Goal: Check status: Check status

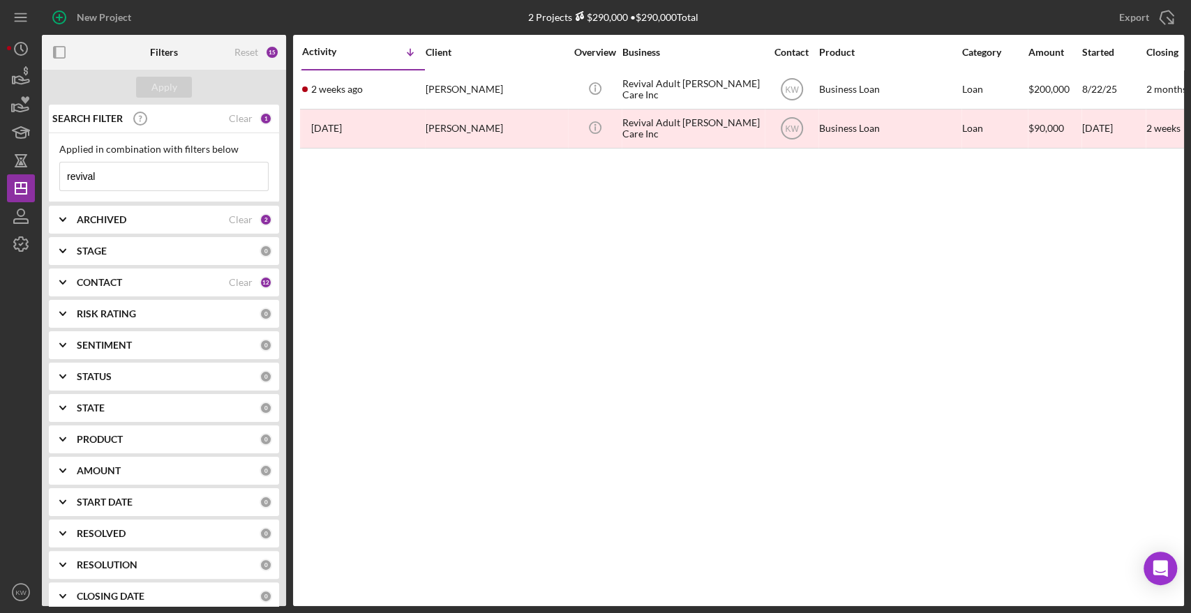
click at [150, 174] on input "revival" at bounding box center [164, 177] width 208 height 28
drag, startPoint x: 150, startPoint y: 174, endPoint x: 81, endPoint y: 177, distance: 69.2
click at [81, 177] on input "revival" at bounding box center [164, 177] width 208 height 28
type input "dream"
click at [162, 82] on div "Apply" at bounding box center [164, 87] width 26 height 21
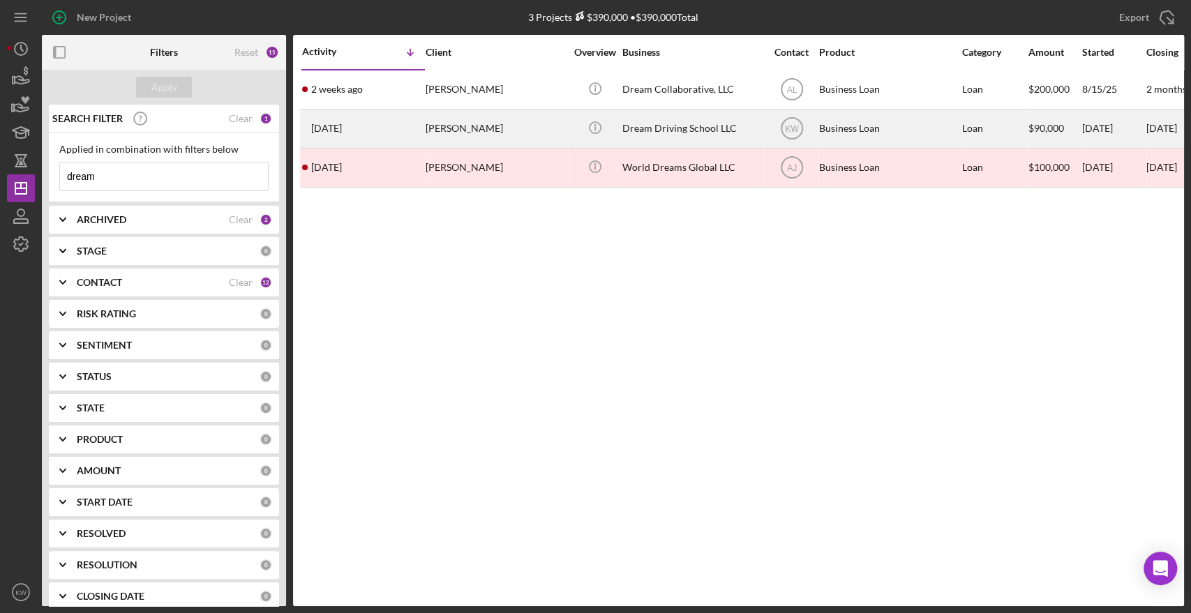
click at [685, 127] on div "Dream Driving School LLC" at bounding box center [693, 128] width 140 height 37
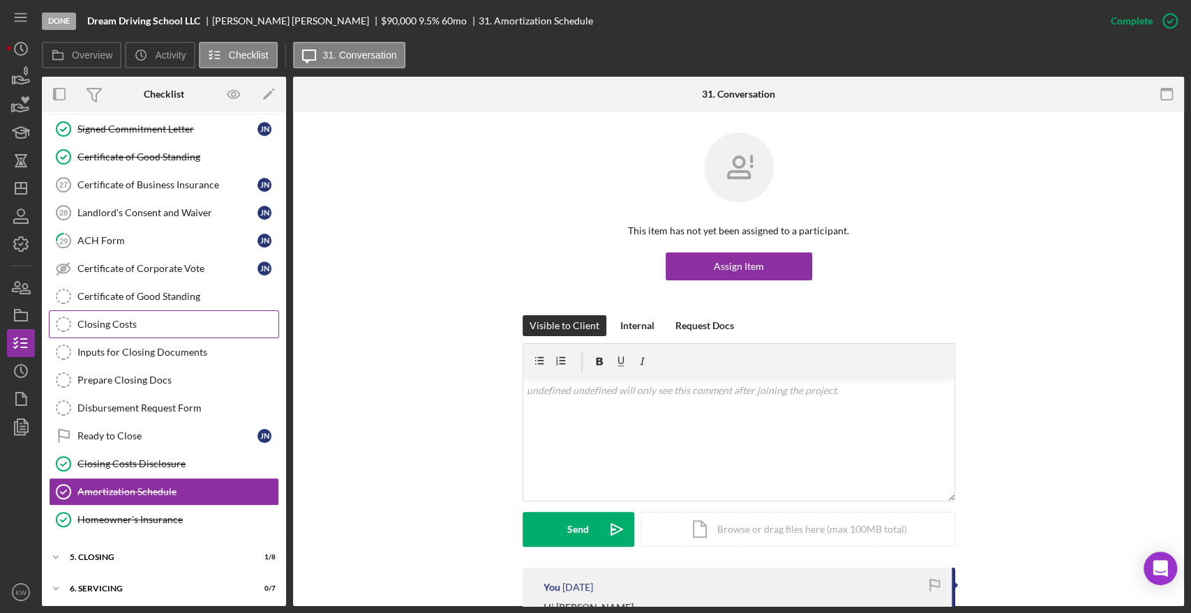
scroll to position [128, 0]
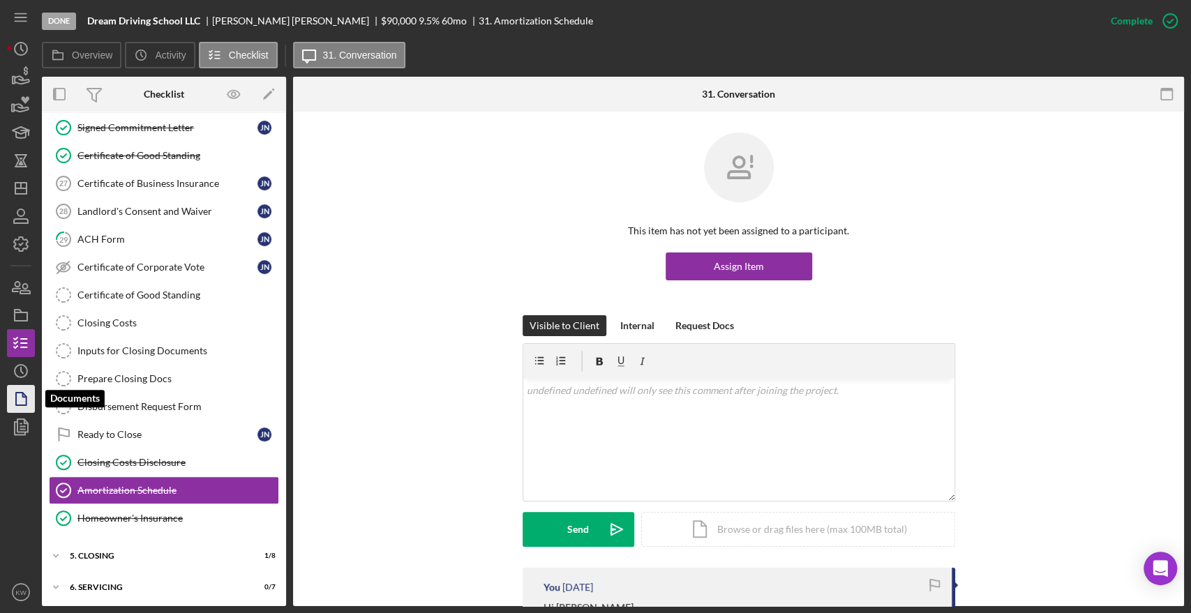
click at [28, 391] on icon "button" at bounding box center [20, 399] width 35 height 35
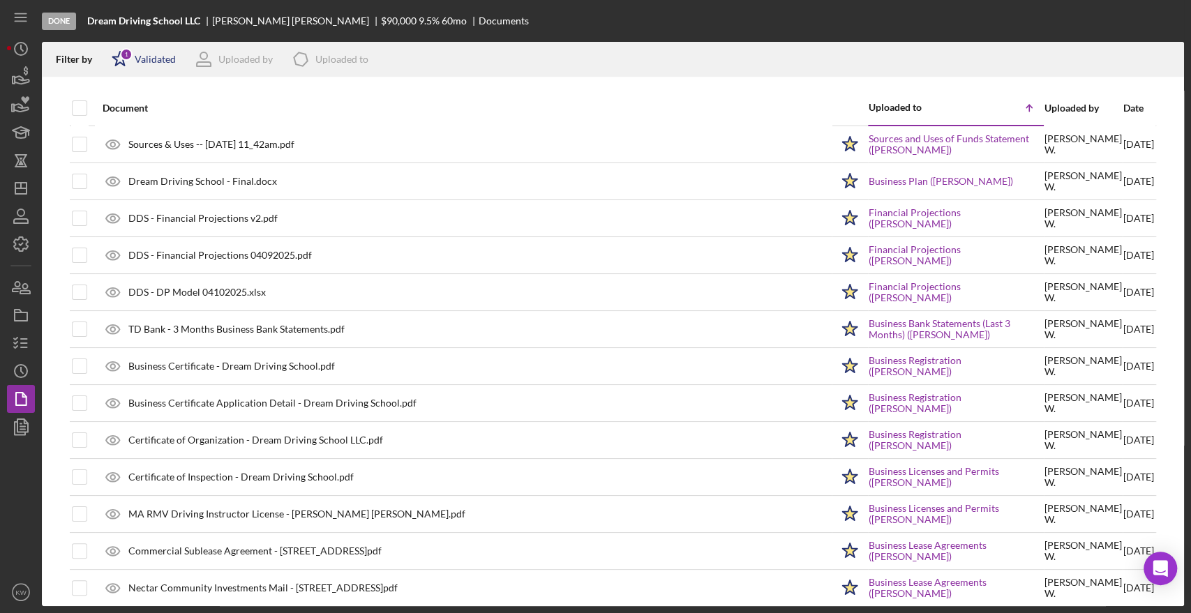
click at [156, 64] on div "Validated" at bounding box center [155, 59] width 41 height 11
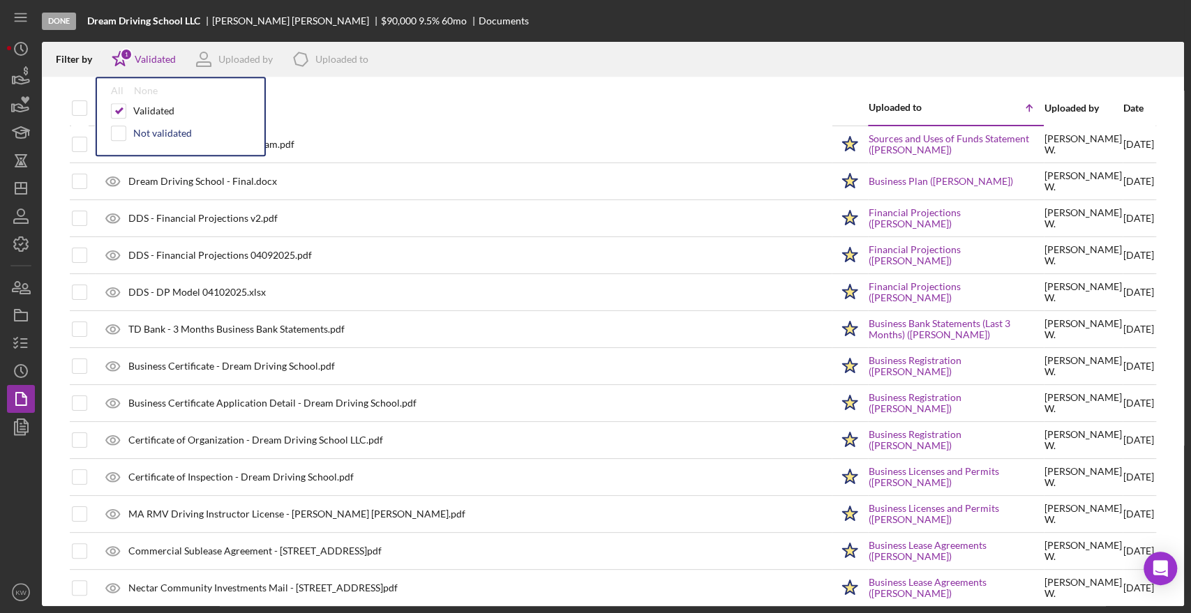
click at [140, 140] on div "Not validated" at bounding box center [181, 133] width 140 height 15
click at [140, 133] on div "Not validated" at bounding box center [162, 133] width 59 height 11
checkbox input "true"
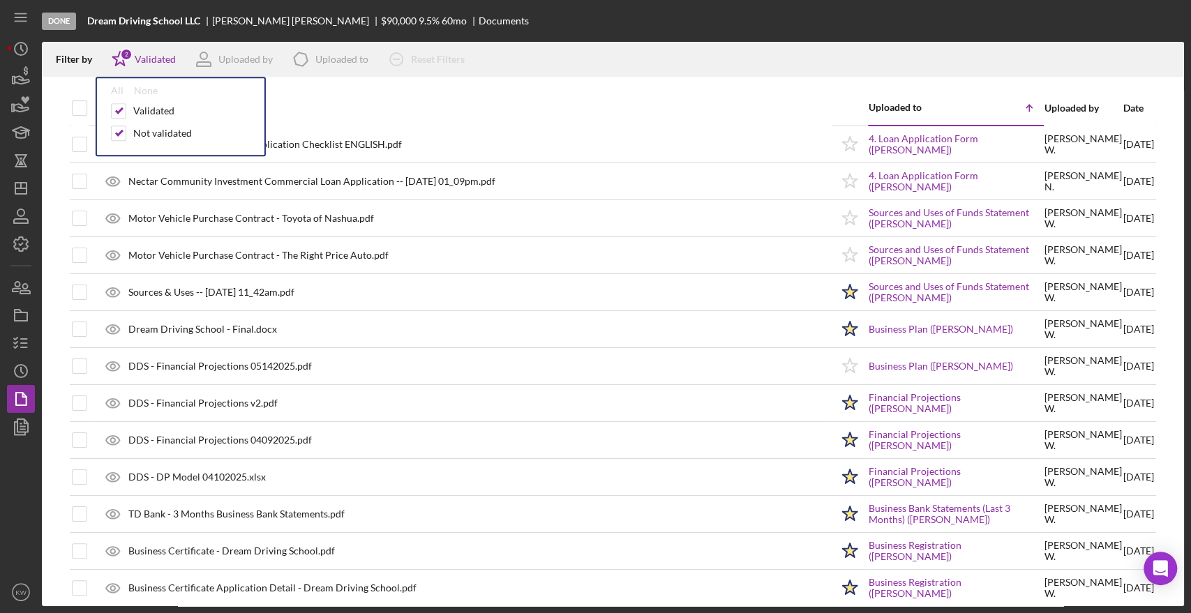
click at [1062, 110] on div "Uploaded by" at bounding box center [1083, 108] width 77 height 11
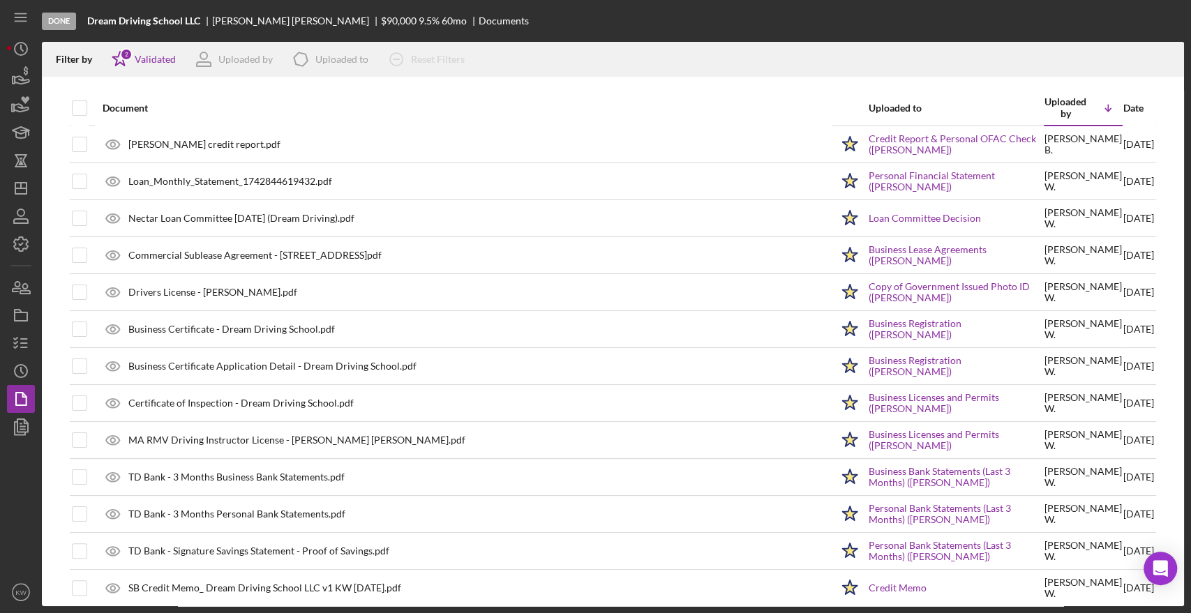
click at [1062, 110] on div "Uploaded by" at bounding box center [1066, 107] width 42 height 22
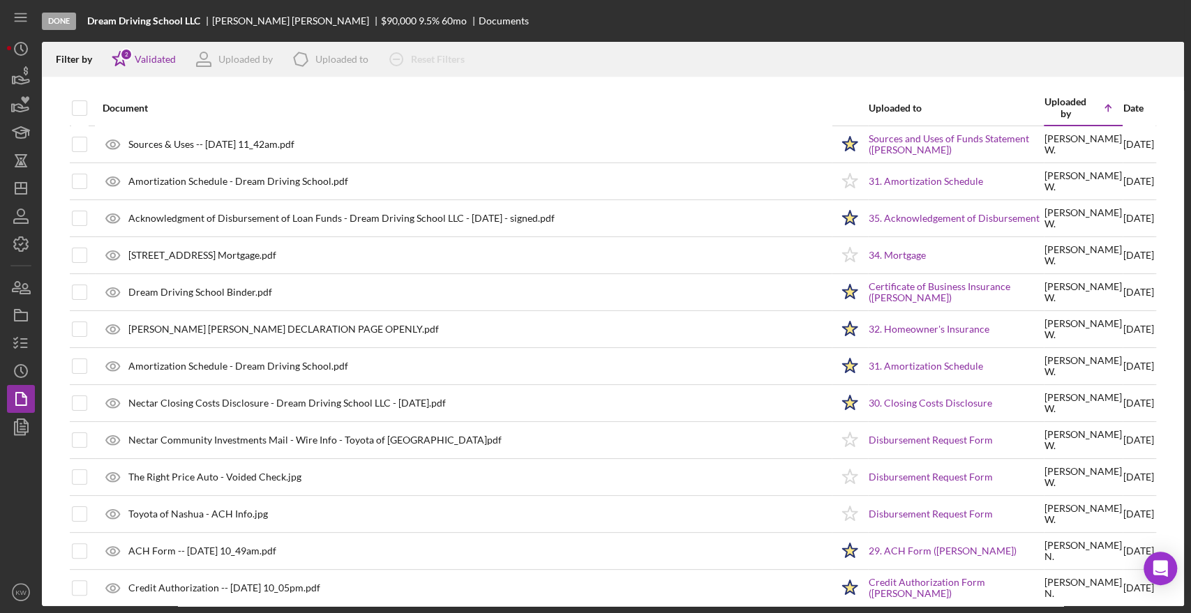
click at [1124, 109] on div "Date" at bounding box center [1139, 108] width 31 height 11
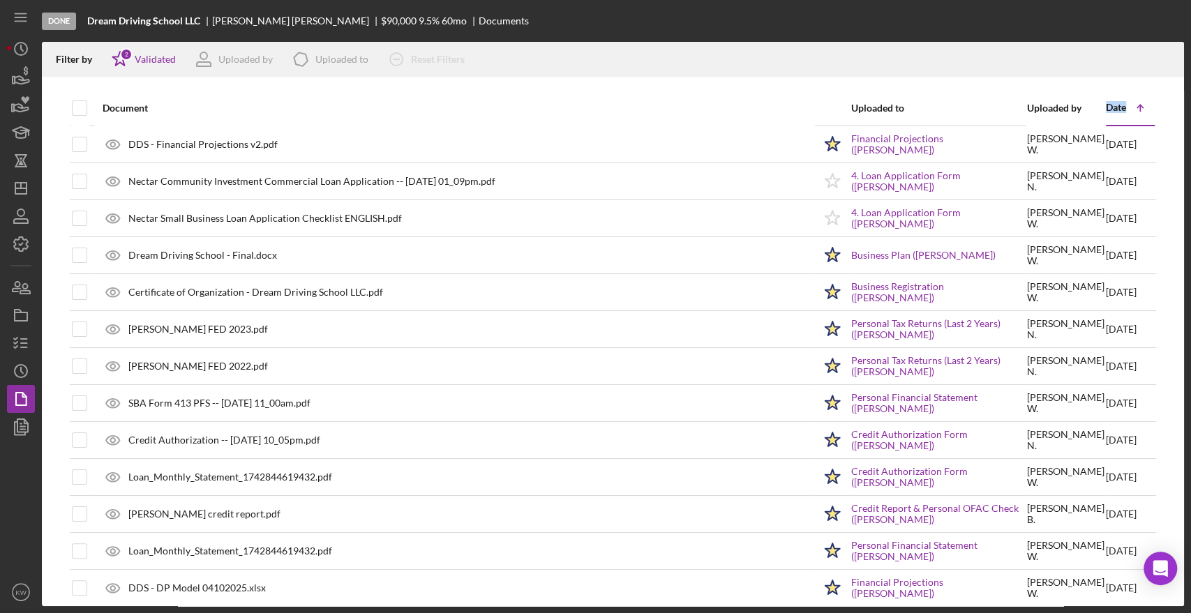
click at [1108, 109] on div "Date" at bounding box center [1116, 107] width 20 height 11
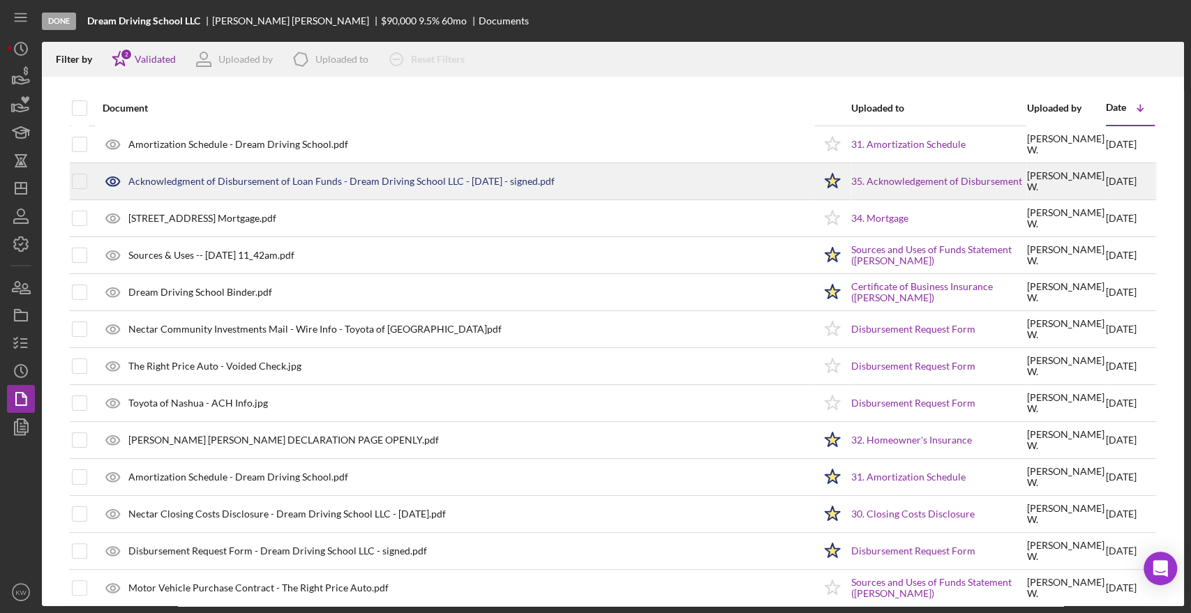
click at [343, 183] on div "Acknowledgment of Disbursement of Loan Funds - Dream Driving School LLC - [DATE…" at bounding box center [341, 181] width 426 height 11
